Goal: Check status: Check status

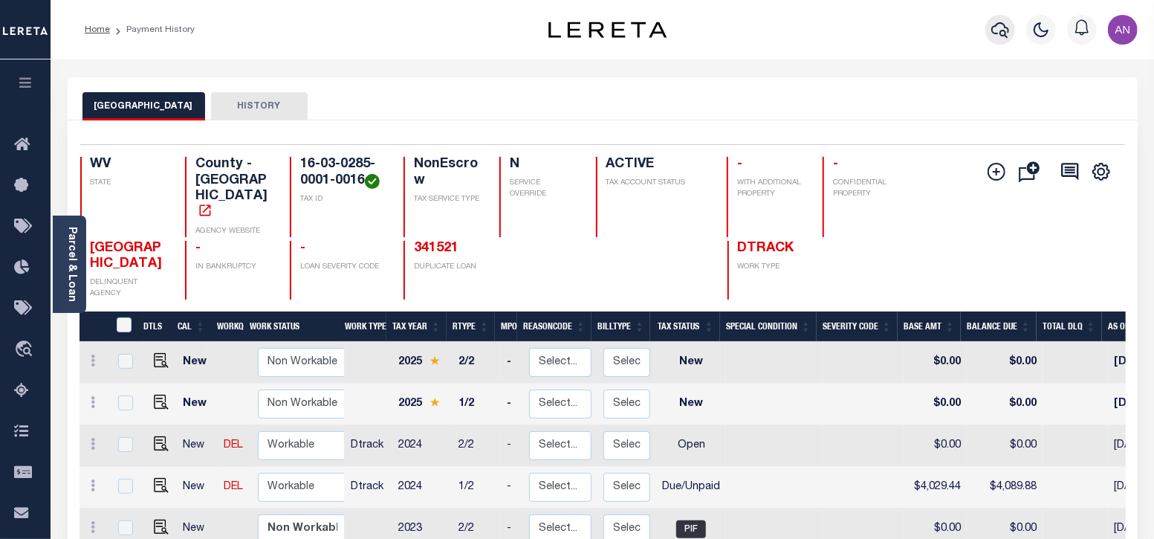
click at [1004, 32] on icon "button" at bounding box center [1001, 30] width 18 height 16
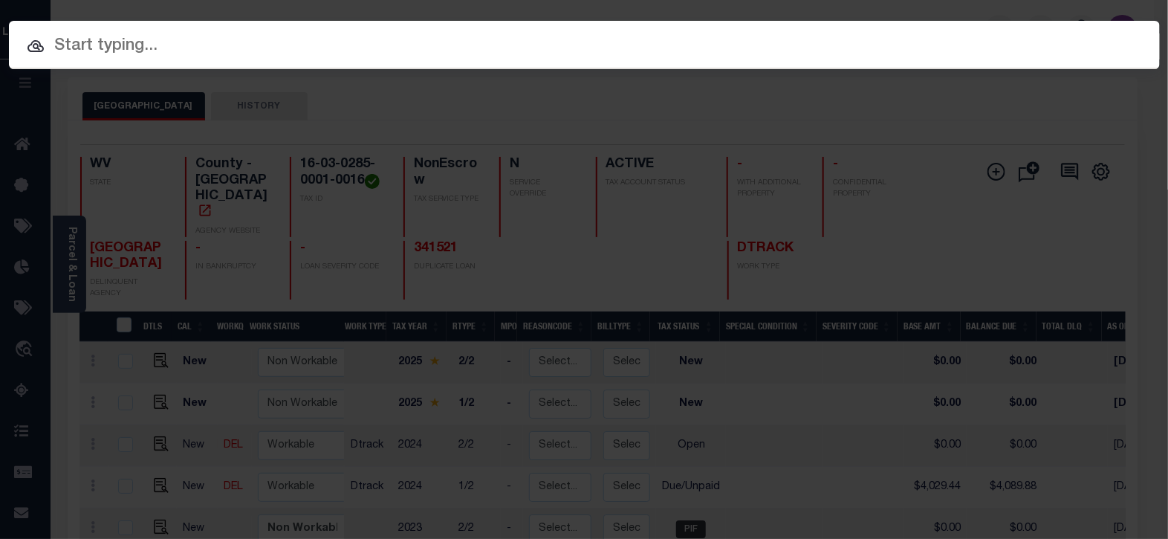
paste input "1747031660"
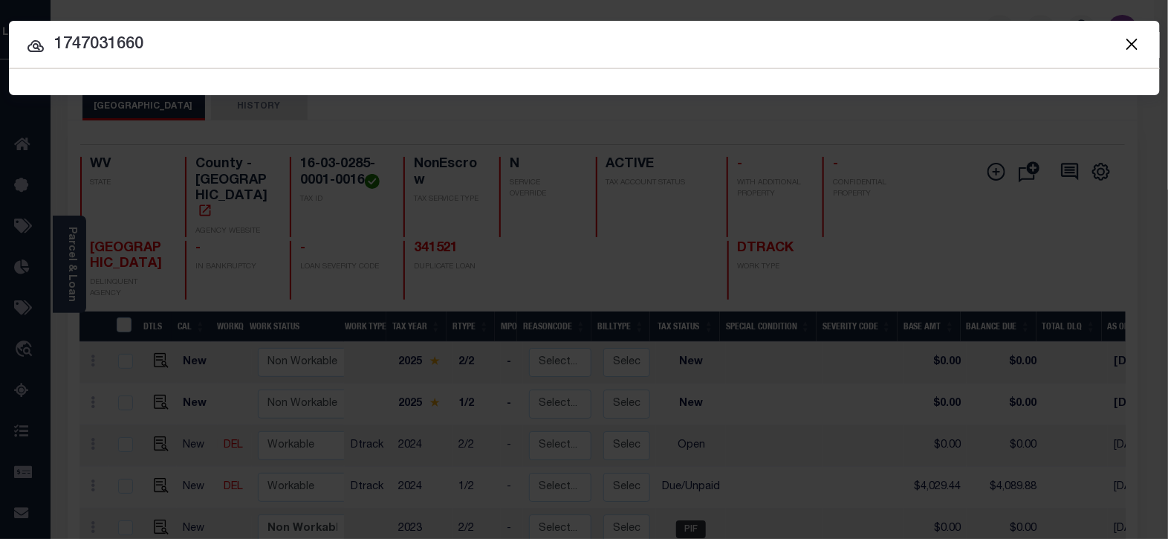
type input "1747031660"
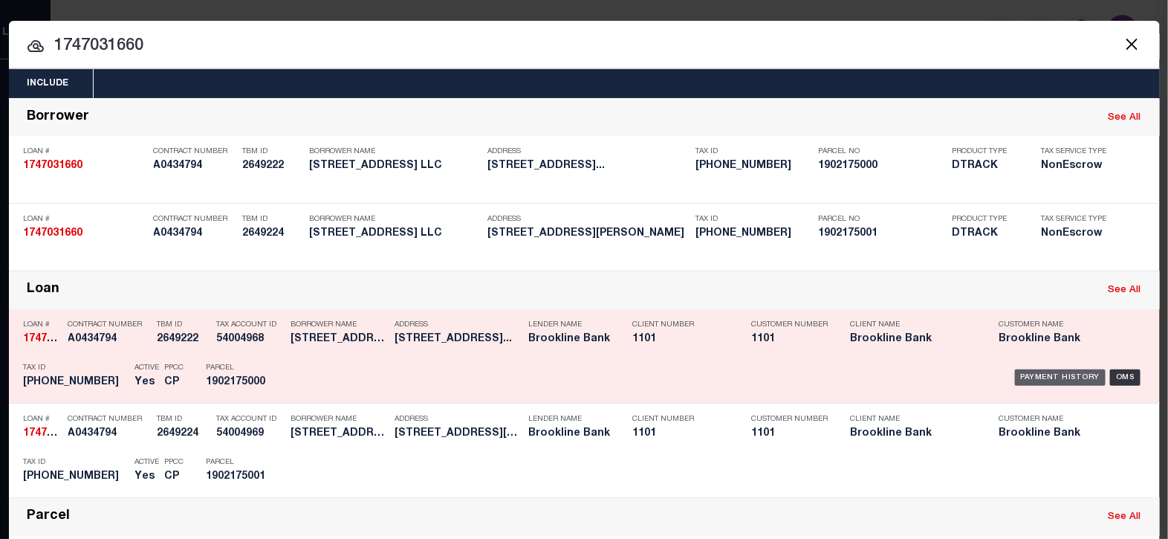
click at [1029, 373] on div "Payment History" at bounding box center [1060, 377] width 91 height 16
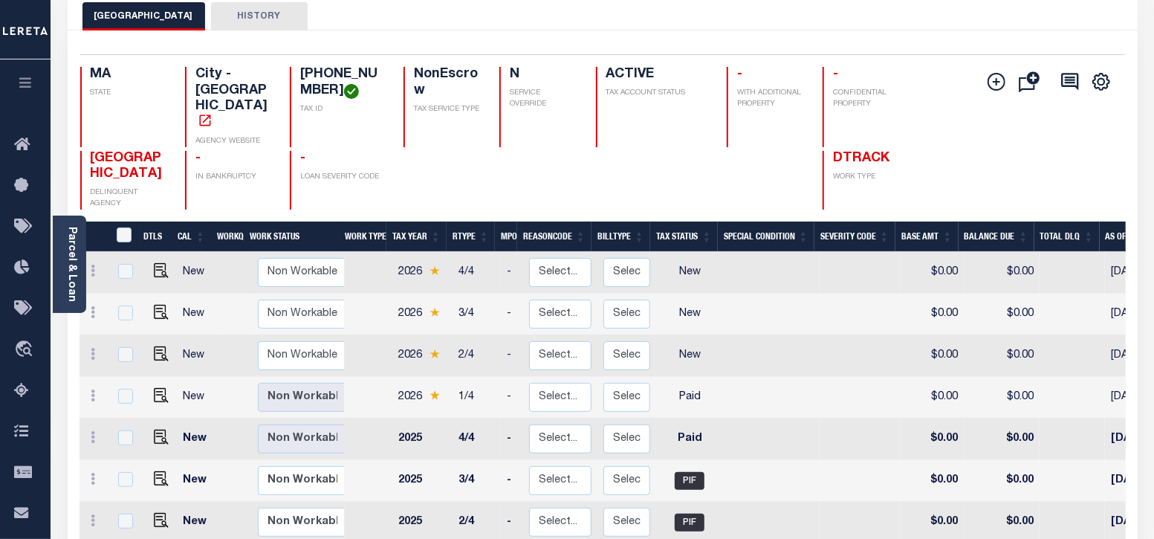
scroll to position [92, 0]
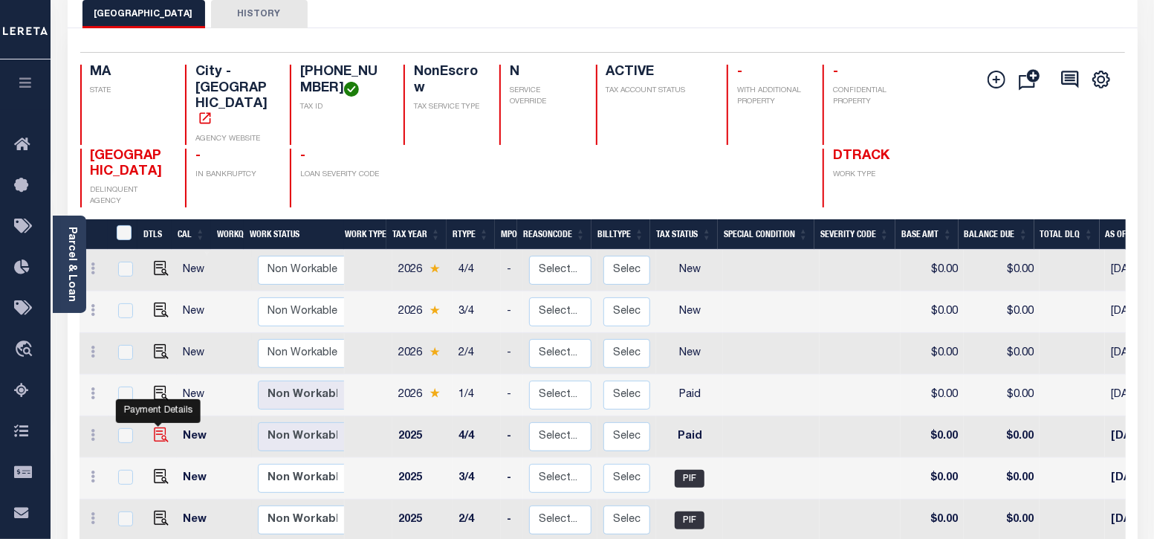
click at [158, 427] on img "" at bounding box center [161, 434] width 15 height 15
checkbox input "true"
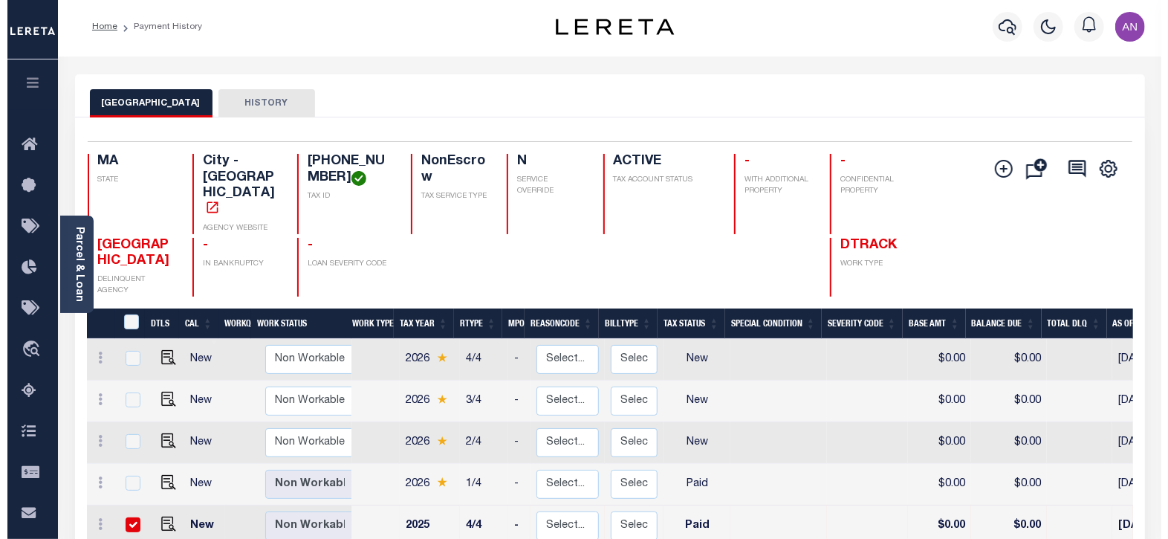
scroll to position [0, 0]
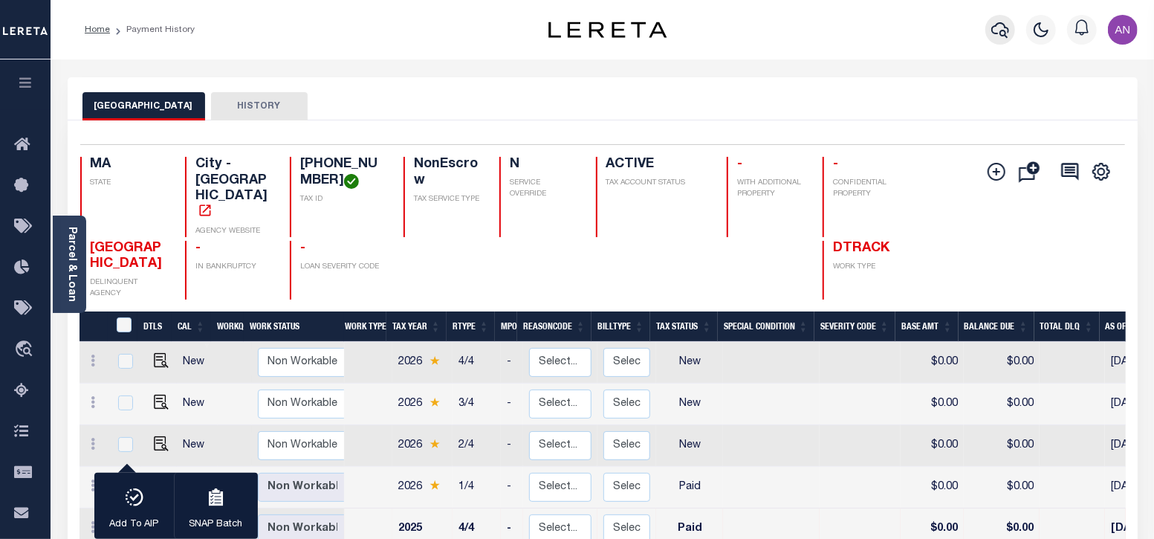
click at [999, 35] on icon "button" at bounding box center [1001, 30] width 18 height 18
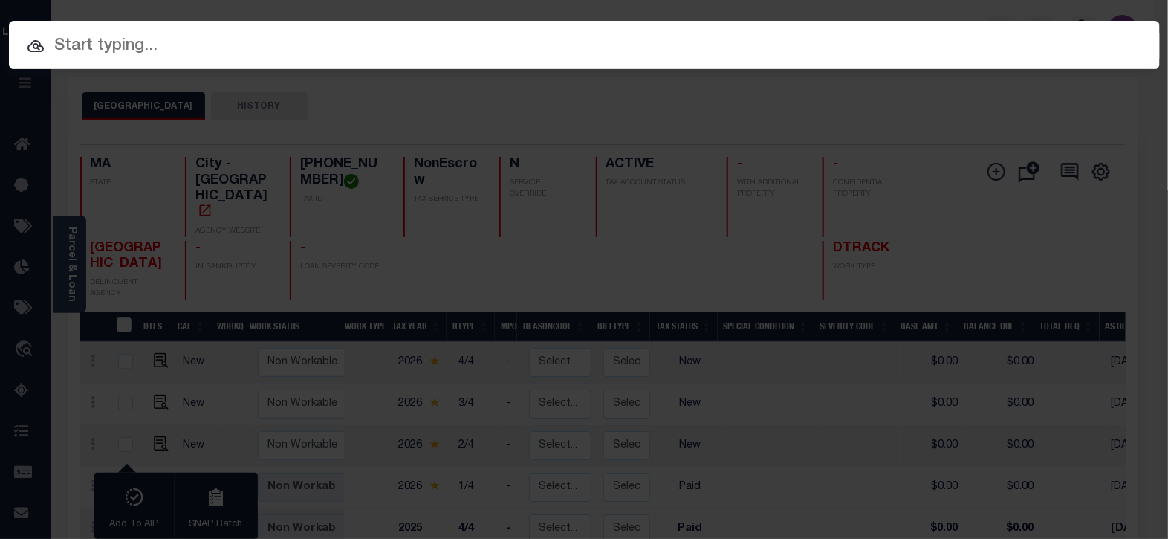
paste input "1747031660"
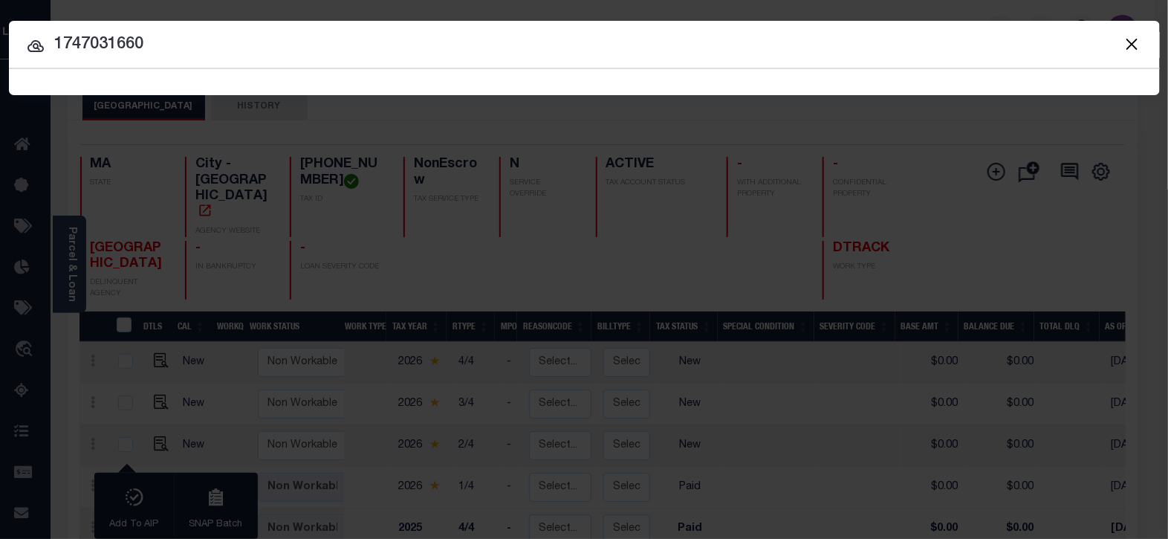
type input "1747031660"
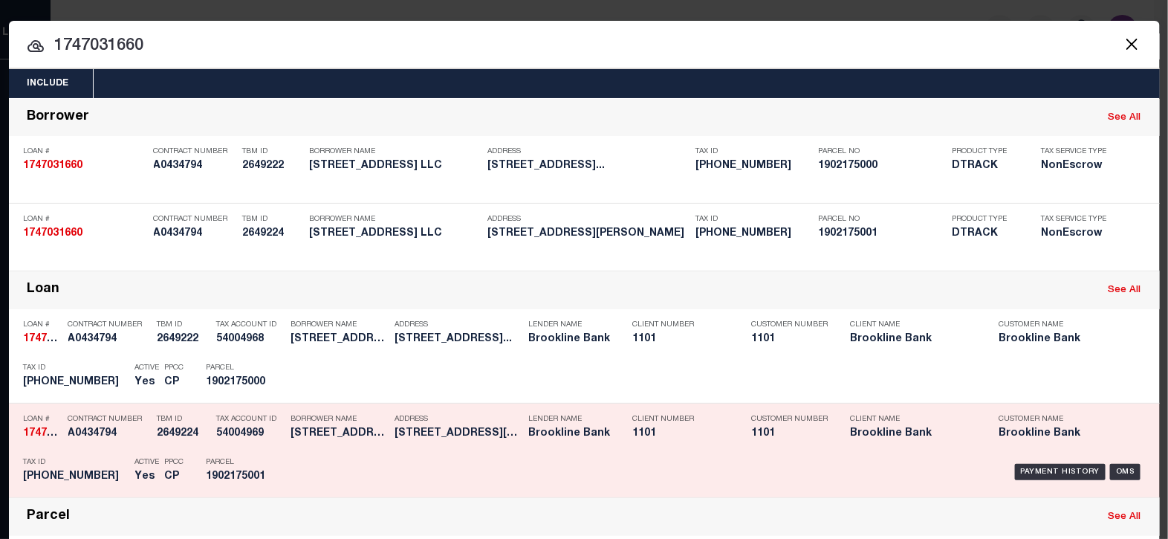
click at [1029, 459] on div "Payment History OMS" at bounding box center [721, 471] width 850 height 43
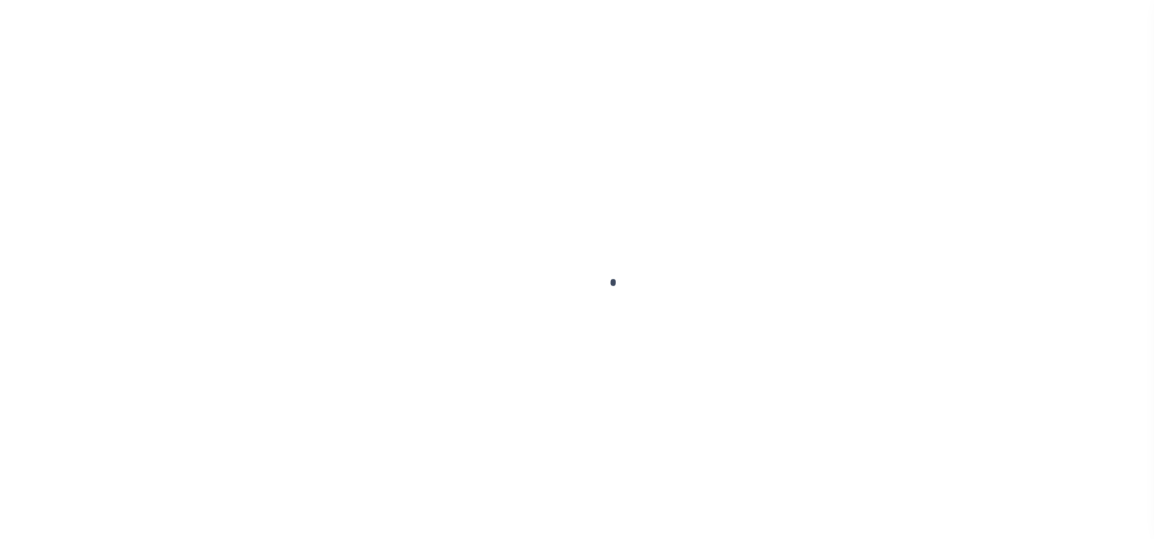
checkbox input "false"
type input "[DATE]"
select select "PYD"
type input "$0"
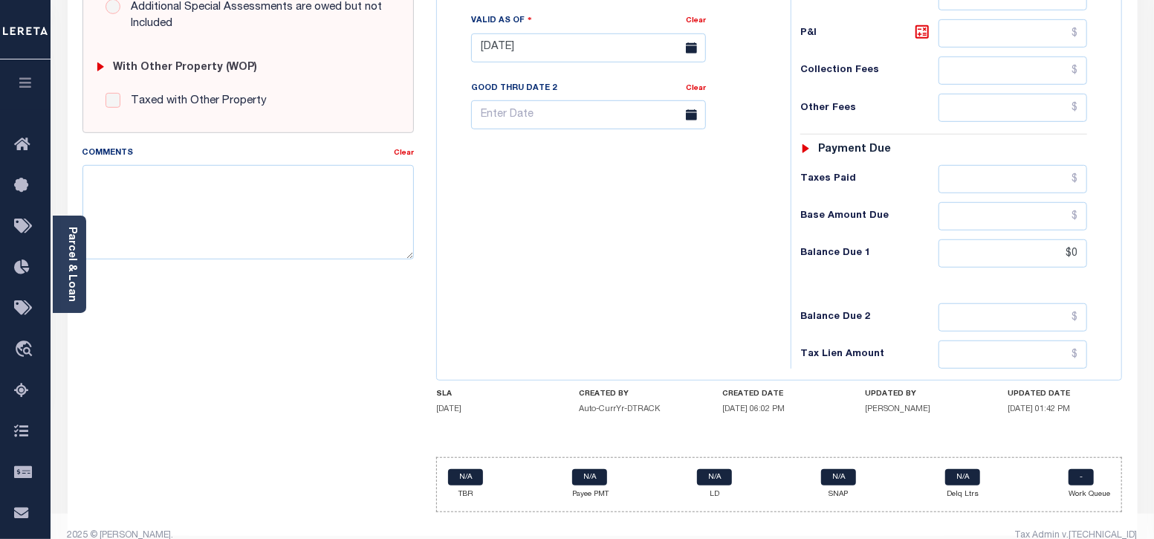
scroll to position [582, 0]
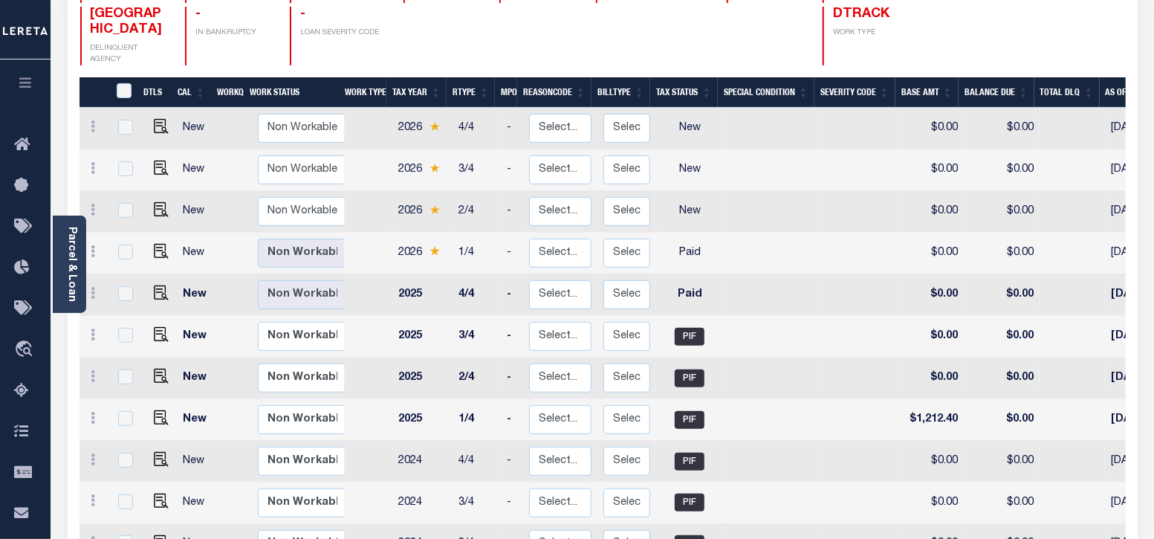
scroll to position [279, 0]
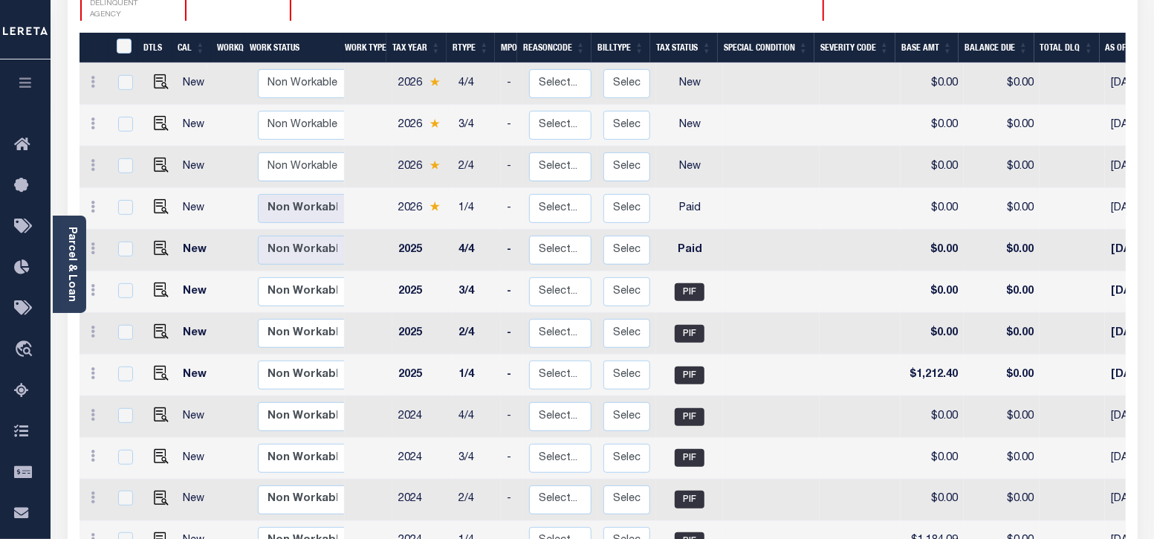
click at [676, 230] on td "Paid" at bounding box center [689, 251] width 67 height 42
checkbox input "true"
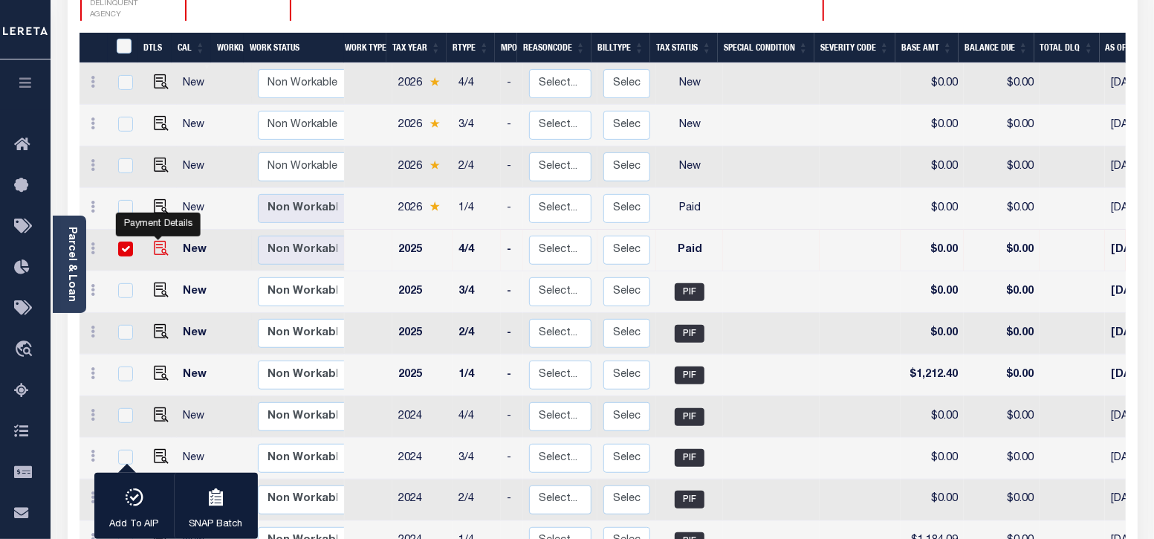
click at [154, 241] on img "" at bounding box center [161, 248] width 15 height 15
checkbox input "false"
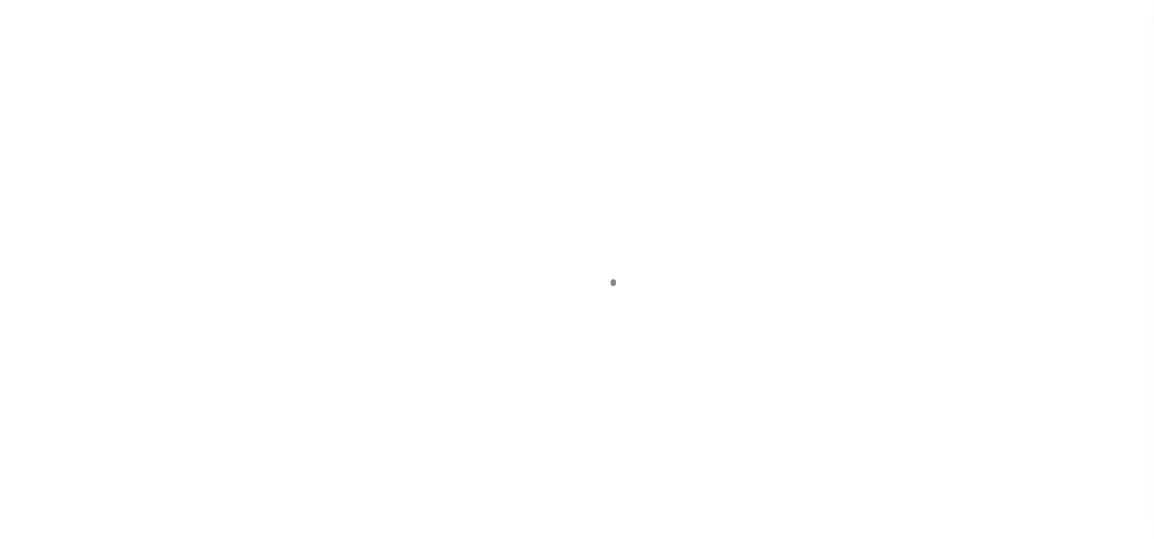
select select "PYD"
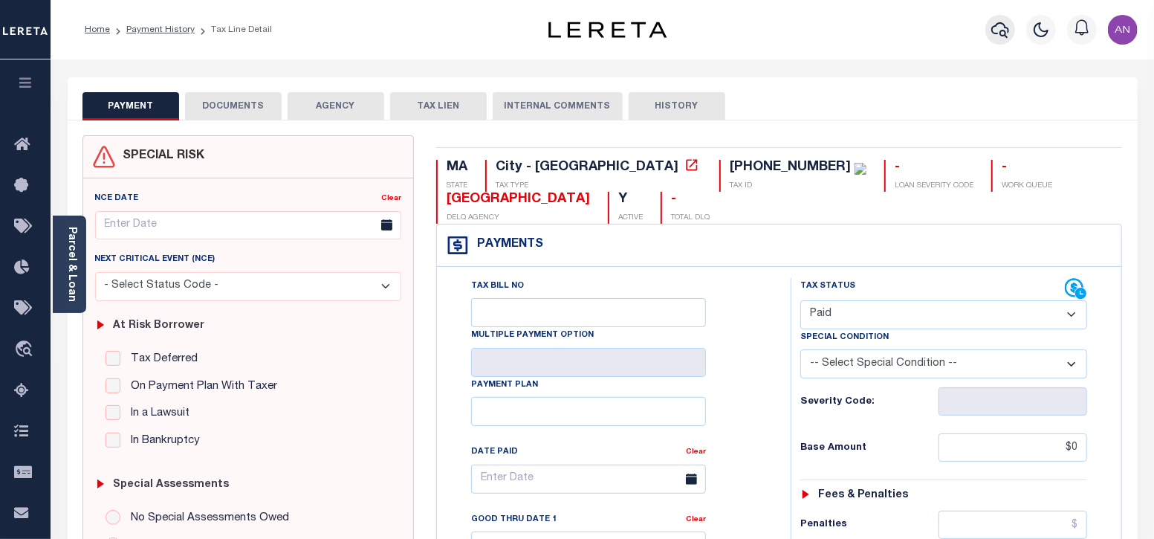
click at [990, 27] on button "button" at bounding box center [1001, 30] width 30 height 30
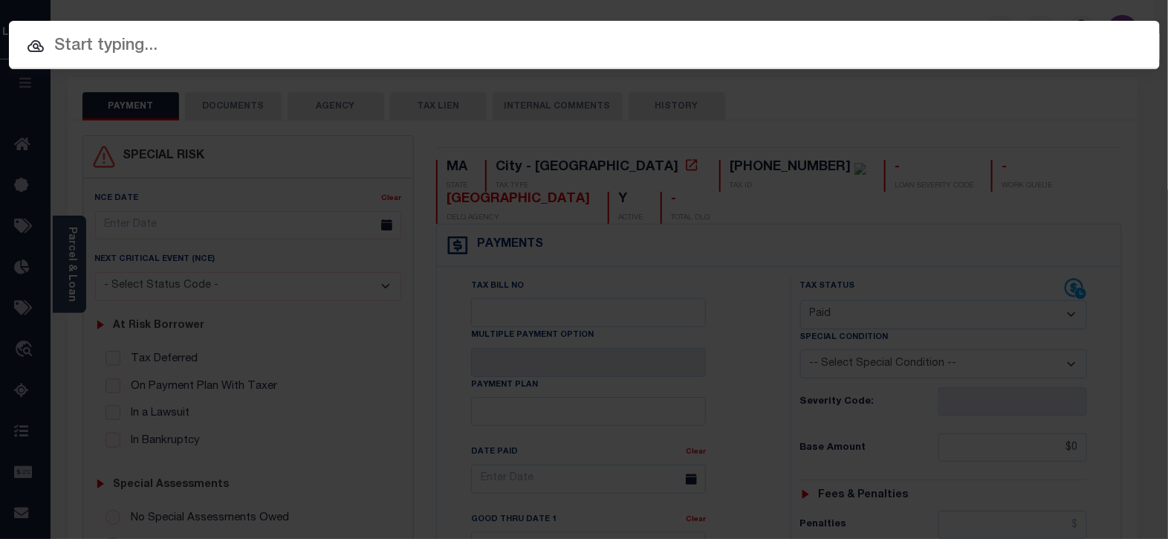
paste input "993247642"
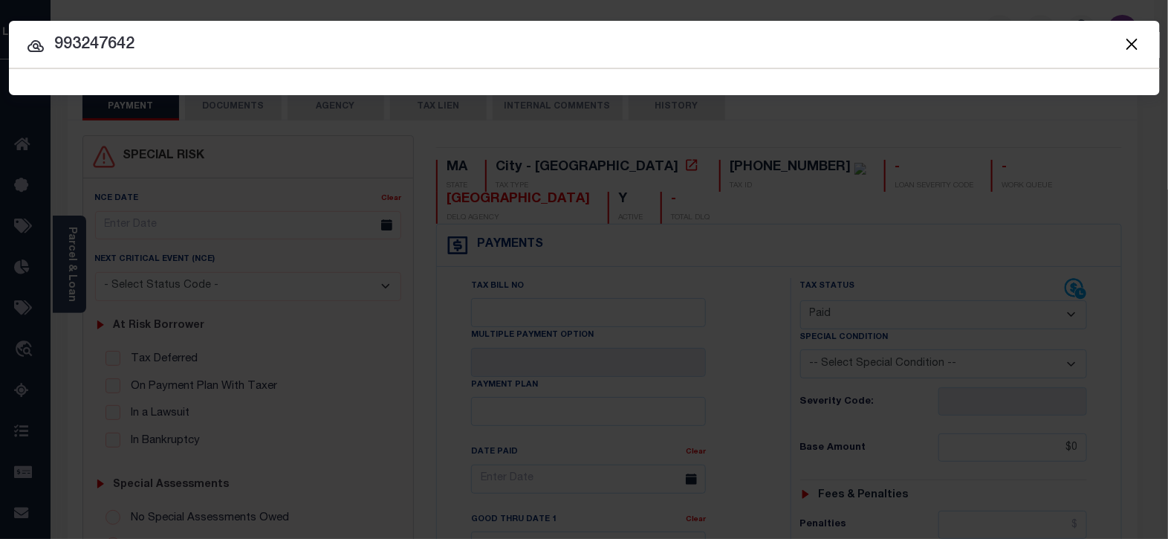
type input "993247642"
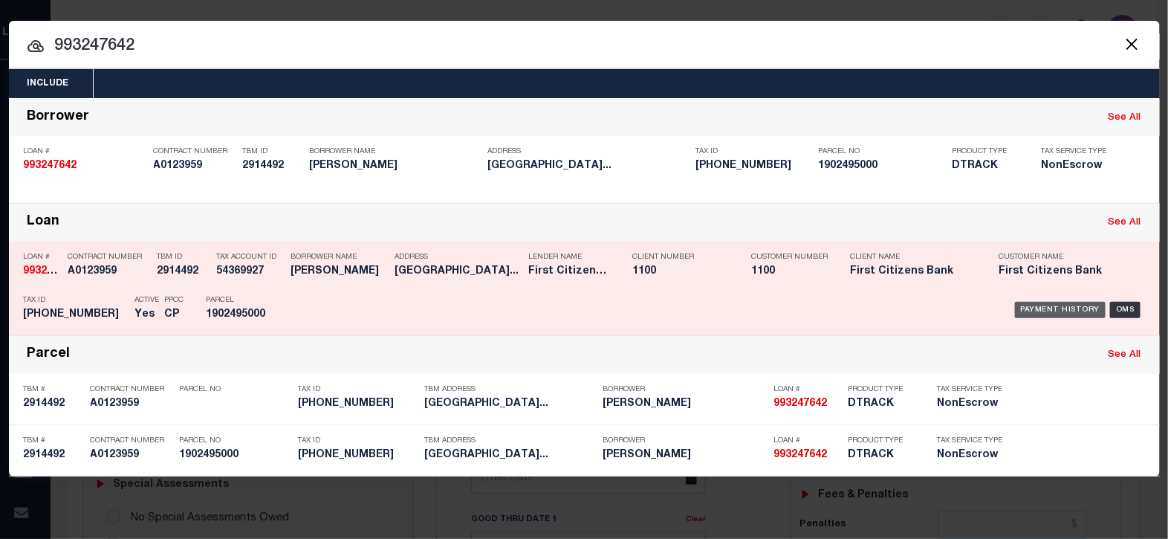
click at [1032, 303] on div "Payment History" at bounding box center [1060, 310] width 91 height 16
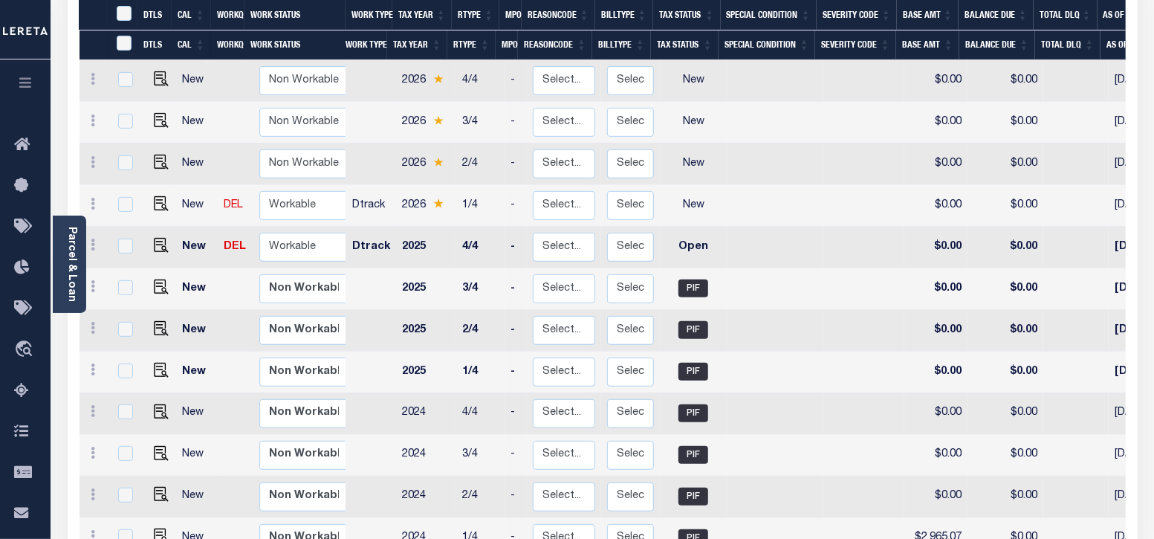
scroll to position [279, 0]
